Goal: Task Accomplishment & Management: Manage account settings

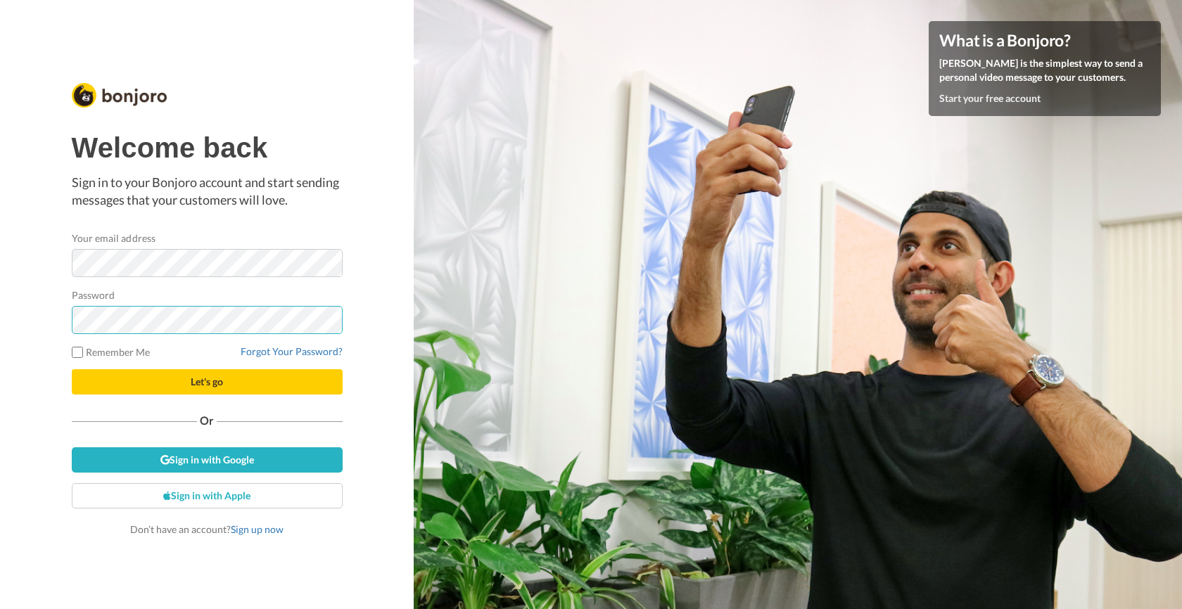
click at [207, 382] on button "Let's go" at bounding box center [207, 381] width 271 height 25
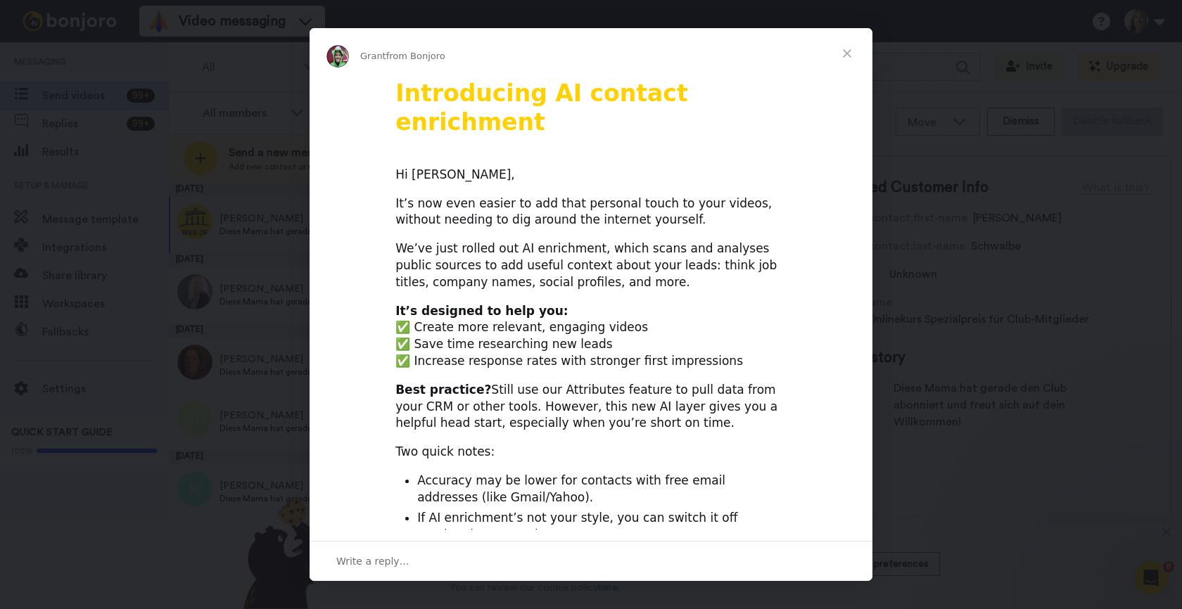
click at [857, 56] on span "Close" at bounding box center [847, 53] width 51 height 51
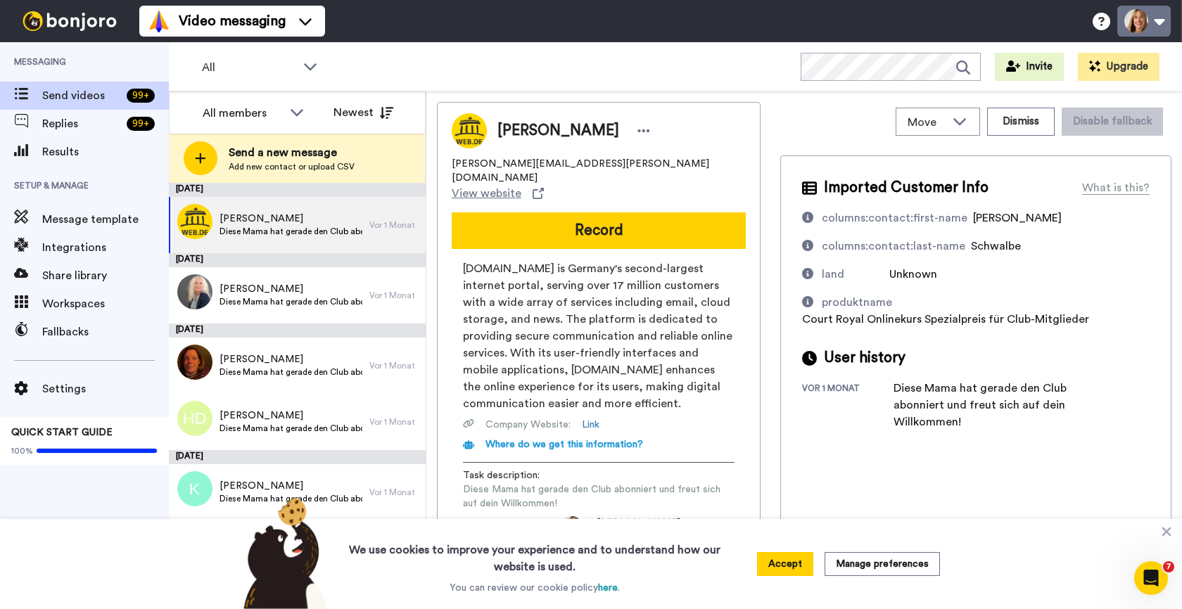
click at [1155, 22] on button at bounding box center [1143, 21] width 53 height 31
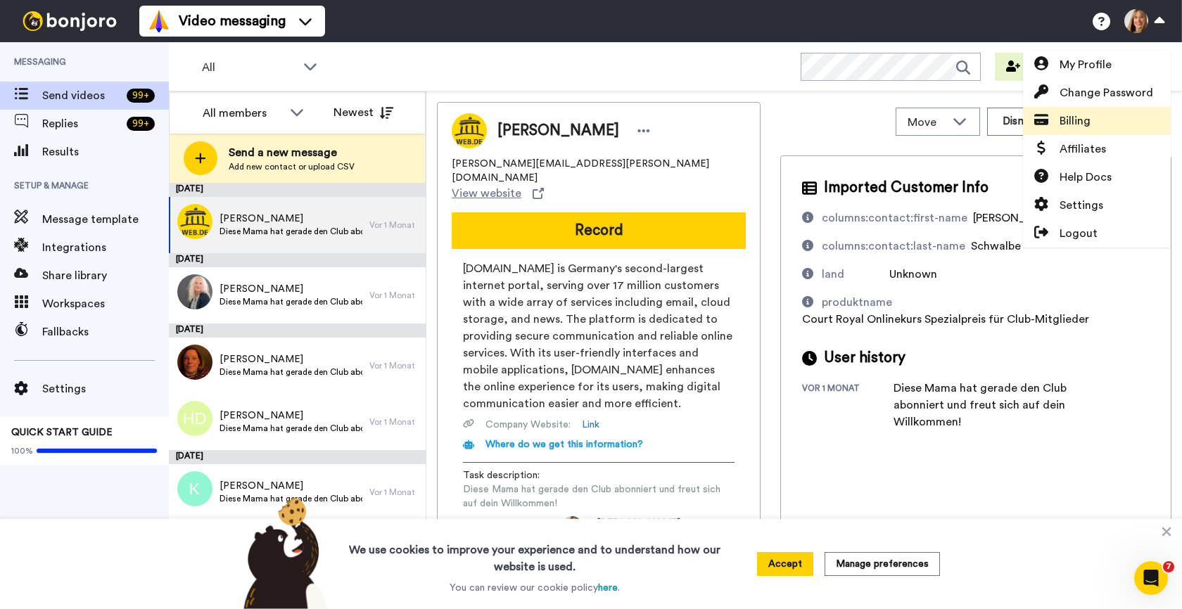
click at [1088, 129] on span "Billing" at bounding box center [1074, 121] width 31 height 17
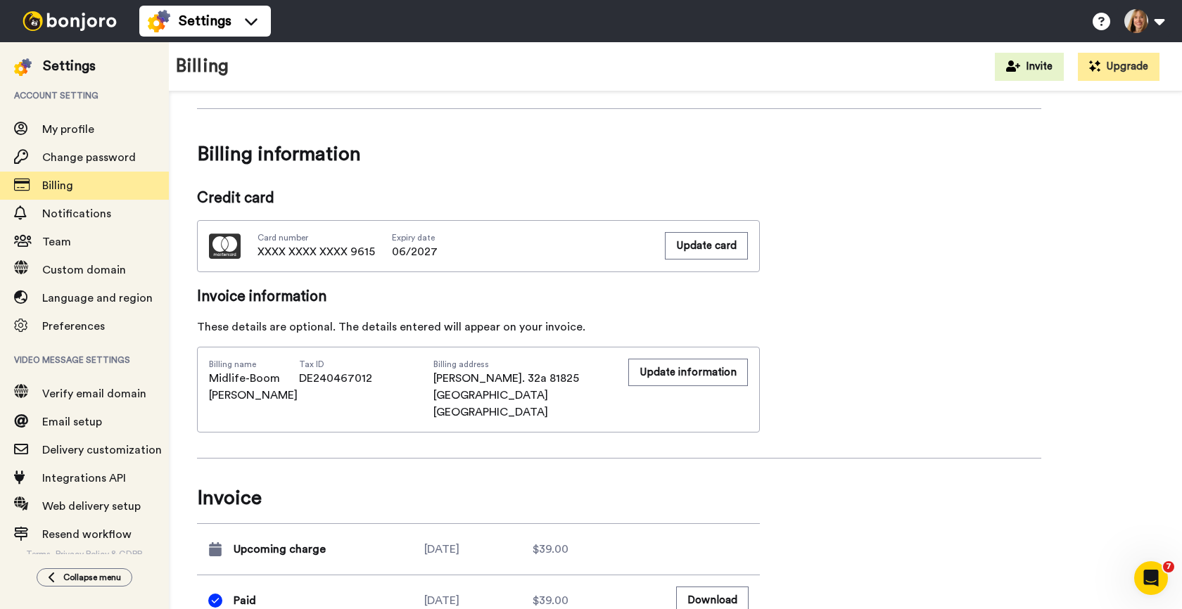
scroll to position [381, 0]
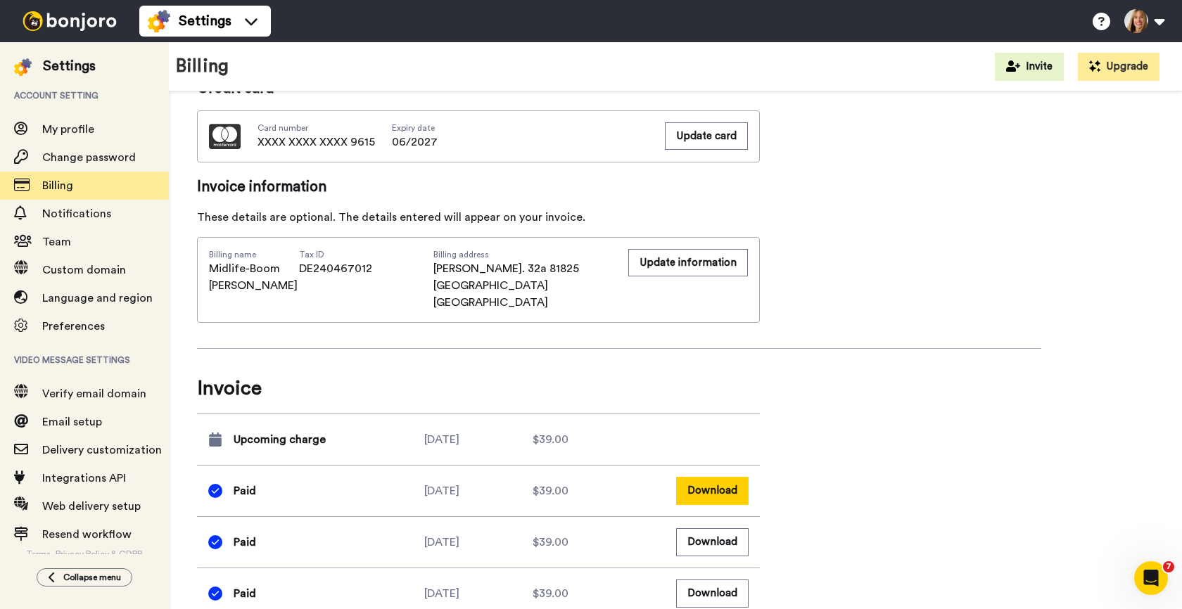
click at [727, 478] on button "Download" at bounding box center [712, 490] width 72 height 27
